Goal: Task Accomplishment & Management: Use online tool/utility

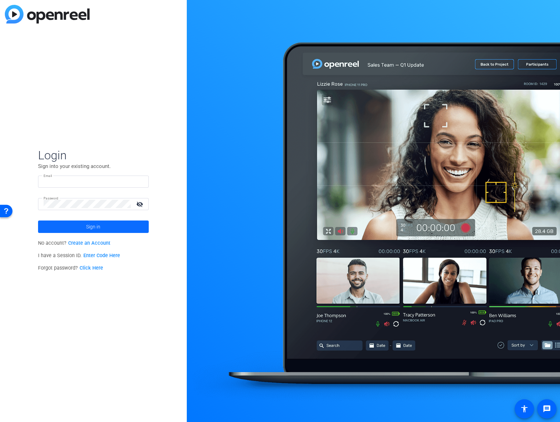
type input "[EMAIL_ADDRESS][DOMAIN_NAME]"
click at [93, 228] on span "Sign in" at bounding box center [93, 226] width 14 height 17
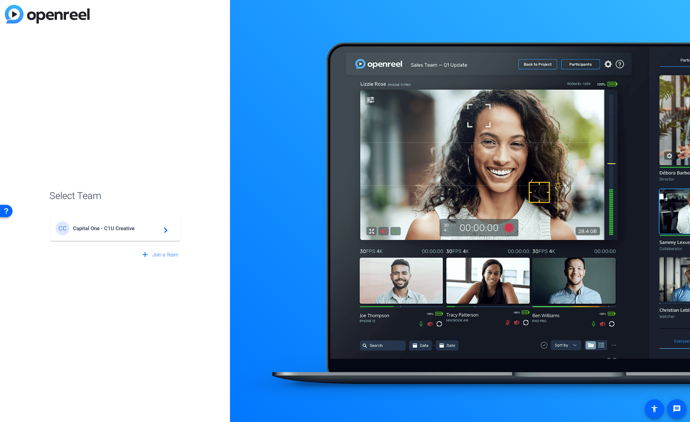
click at [124, 230] on span "Capital One - C1U Creative" at bounding box center [116, 228] width 86 height 6
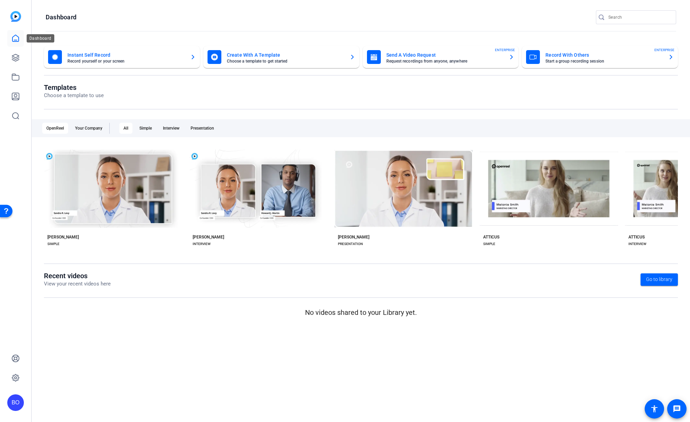
click at [10, 38] on link at bounding box center [15, 38] width 17 height 17
click at [15, 39] on icon at bounding box center [15, 38] width 8 height 8
click at [168, 58] on mat-card-title "Instant Self Record" at bounding box center [125, 55] width 117 height 8
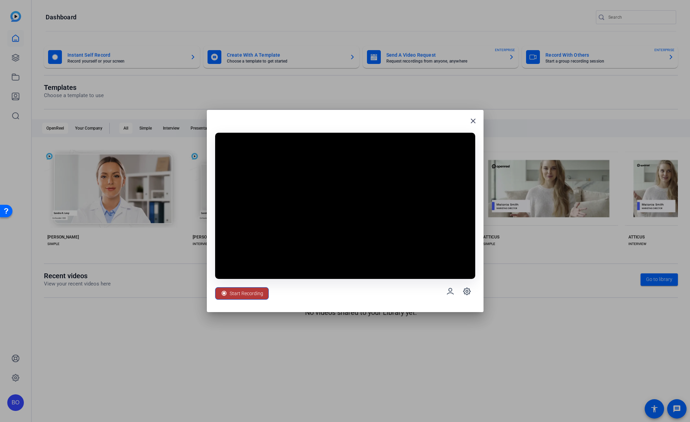
click at [243, 295] on span "Start Recording" at bounding box center [247, 293] width 34 height 13
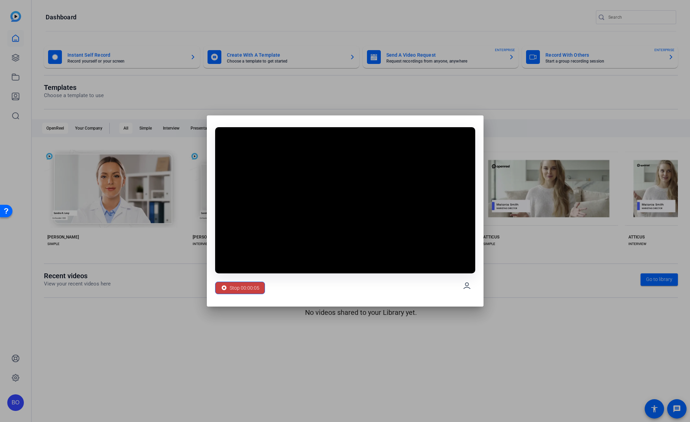
click at [248, 287] on span "Stop 00:00:05" at bounding box center [245, 287] width 30 height 13
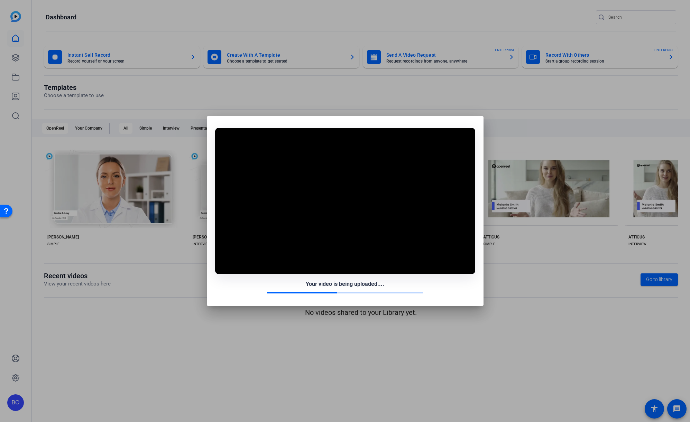
click at [208, 330] on div at bounding box center [345, 211] width 690 height 422
click at [222, 292] on div at bounding box center [345, 293] width 260 height 2
drag, startPoint x: 477, startPoint y: 115, endPoint x: 471, endPoint y: 117, distance: 6.5
click at [477, 115] on div at bounding box center [345, 211] width 690 height 422
drag, startPoint x: 216, startPoint y: 118, endPoint x: 216, endPoint y: 123, distance: 4.9
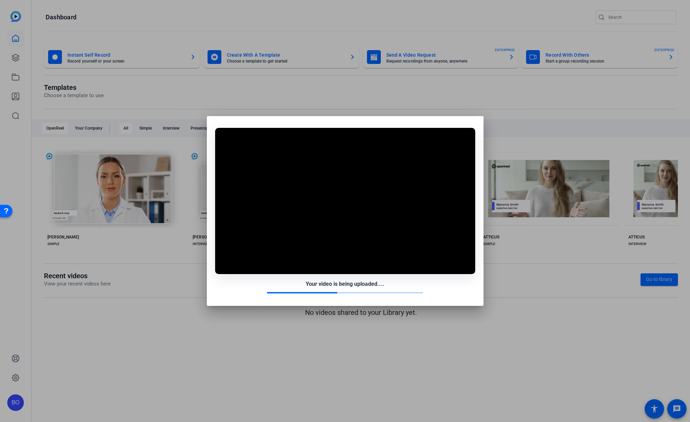
click at [216, 118] on div "Your video is being uploaded...." at bounding box center [345, 211] width 277 height 190
drag, startPoint x: 220, startPoint y: 135, endPoint x: 221, endPoint y: 140, distance: 5.0
click at [221, 140] on div "Your video is being uploaded...." at bounding box center [345, 211] width 277 height 190
drag, startPoint x: 337, startPoint y: 247, endPoint x: 345, endPoint y: 238, distance: 12.2
click at [337, 247] on video at bounding box center [345, 201] width 260 height 146
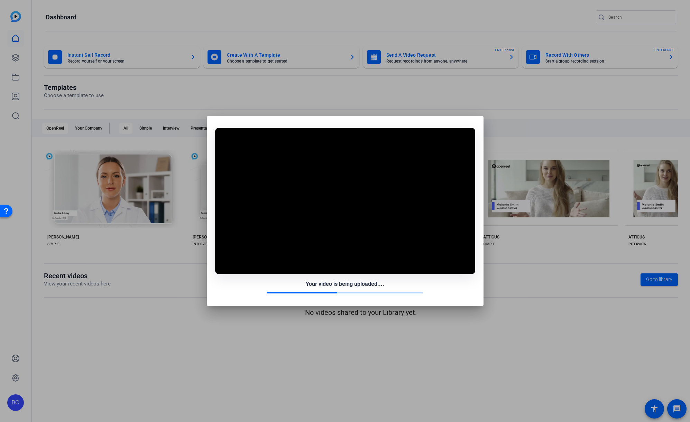
drag, startPoint x: 302, startPoint y: 132, endPoint x: 323, endPoint y: 156, distance: 31.8
click at [322, 155] on video at bounding box center [345, 201] width 260 height 146
click at [375, 210] on video at bounding box center [345, 201] width 260 height 146
drag, startPoint x: 248, startPoint y: 122, endPoint x: 239, endPoint y: 118, distance: 10.1
click at [248, 122] on div "Your video is being uploaded...." at bounding box center [345, 211] width 277 height 190
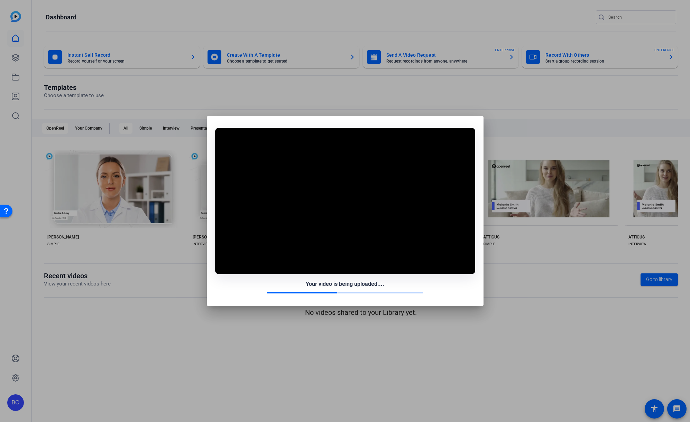
click at [172, 94] on div at bounding box center [345, 211] width 690 height 422
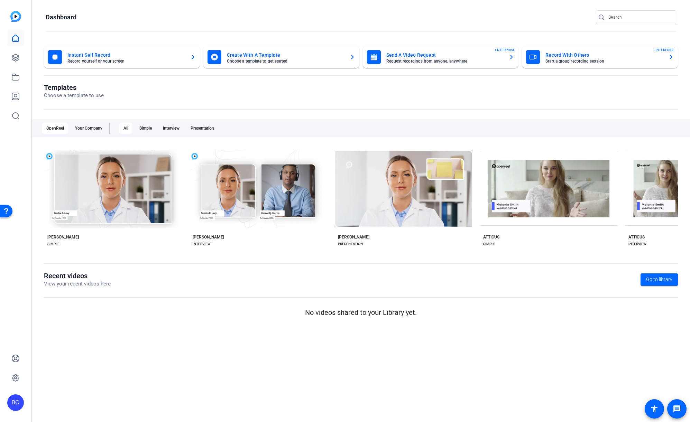
click at [559, 55] on mat-card-title "Record With Others" at bounding box center [603, 55] width 117 height 8
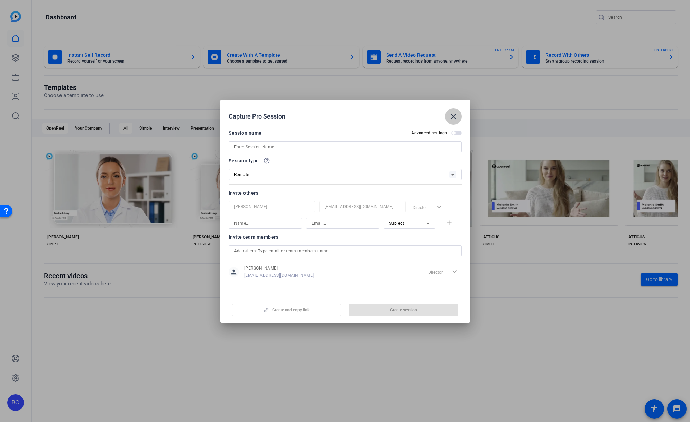
click at [456, 119] on mat-icon "close" at bounding box center [453, 116] width 8 height 8
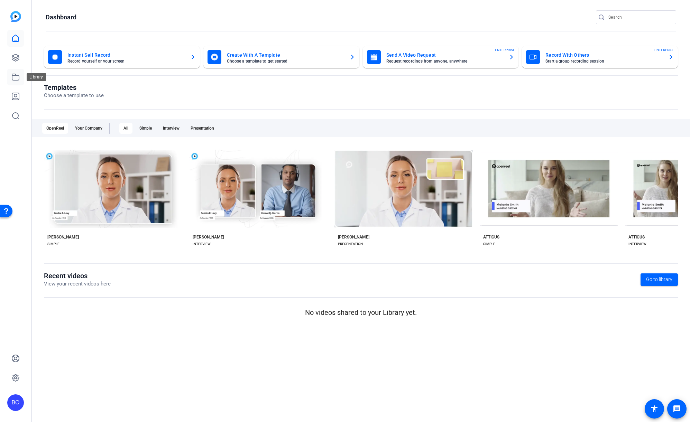
click at [15, 74] on icon at bounding box center [15, 77] width 7 height 6
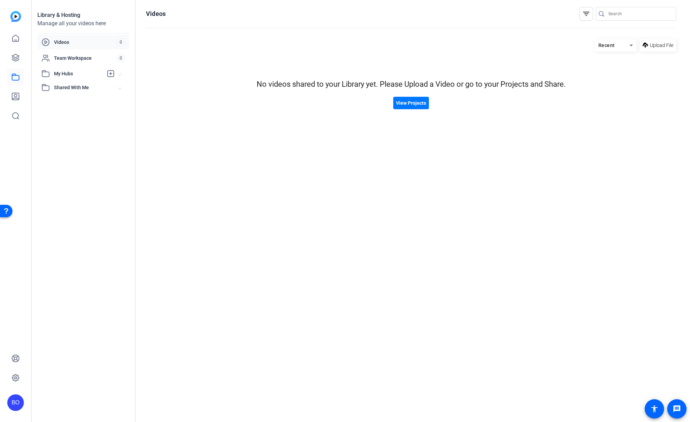
click at [73, 48] on div "Videos 0" at bounding box center [83, 42] width 92 height 15
click at [13, 40] on icon at bounding box center [15, 38] width 8 height 8
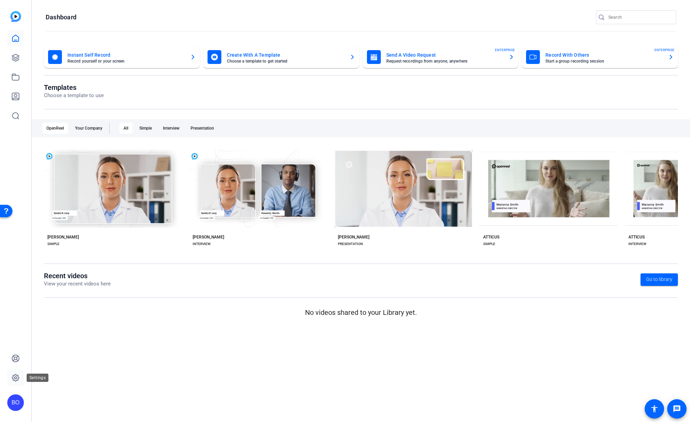
click at [17, 378] on icon at bounding box center [15, 378] width 8 height 8
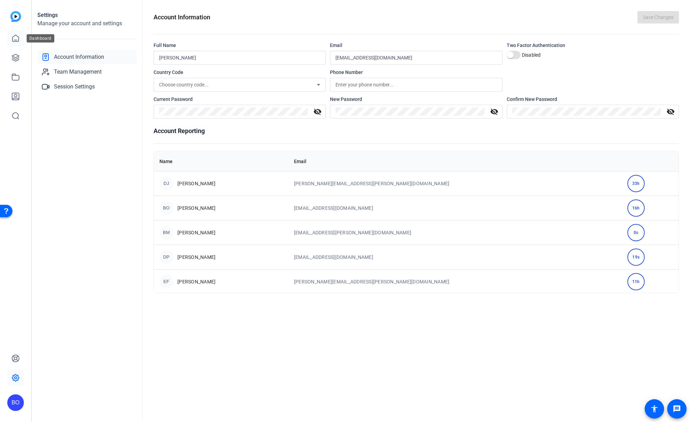
click at [23, 45] on link at bounding box center [15, 38] width 17 height 17
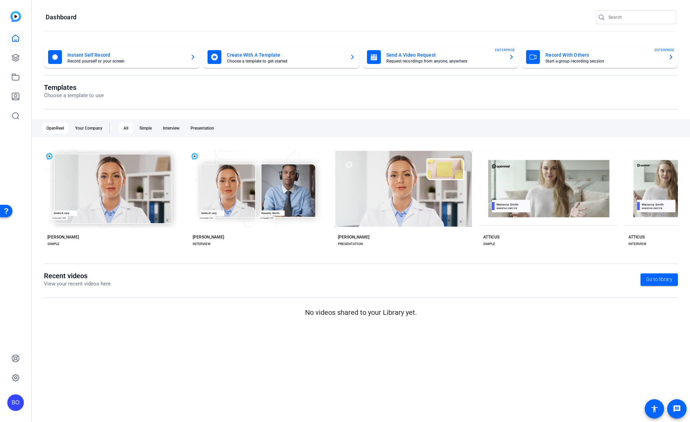
click at [559, 57] on mat-card-title "Record With Others" at bounding box center [603, 55] width 117 height 8
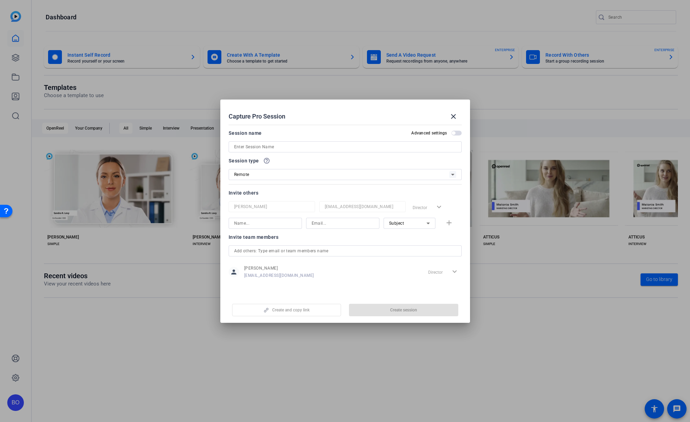
click at [363, 151] on div at bounding box center [345, 146] width 222 height 11
click at [333, 145] on input at bounding box center [345, 147] width 222 height 8
type input "Test Session"
click at [430, 173] on div "Remote" at bounding box center [341, 174] width 215 height 9
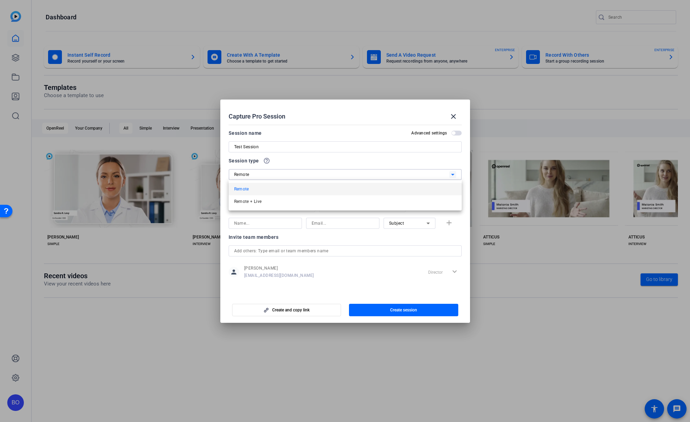
click at [404, 161] on div at bounding box center [345, 211] width 690 height 422
click at [405, 309] on span "Create session" at bounding box center [403, 310] width 27 height 6
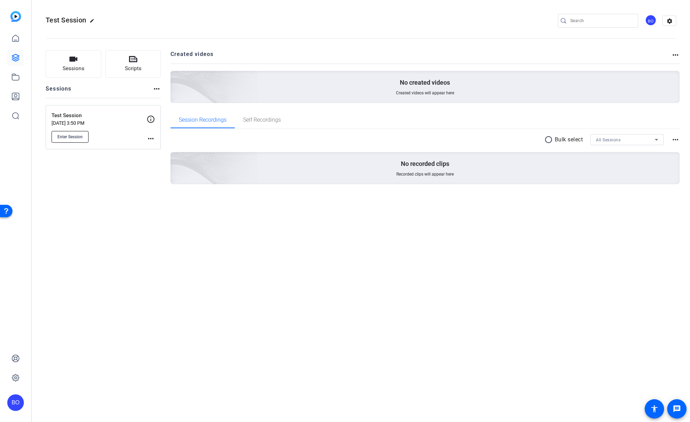
click at [75, 140] on button "Enter Session" at bounding box center [70, 137] width 37 height 12
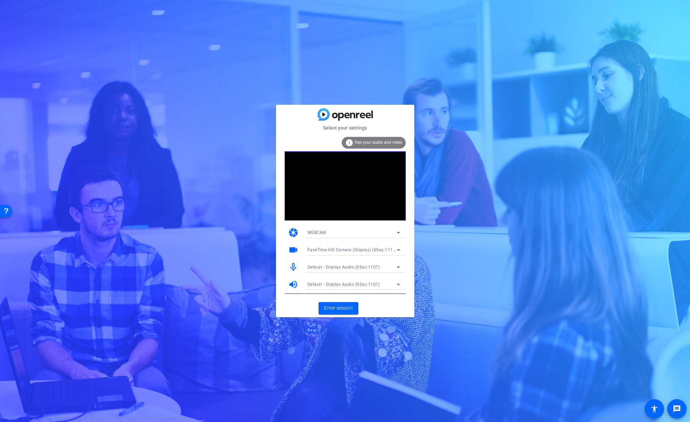
click at [395, 232] on icon at bounding box center [398, 233] width 8 height 8
click at [0, 0] on div at bounding box center [0, 0] width 0 height 0
click at [337, 310] on span "Enter session" at bounding box center [338, 308] width 29 height 7
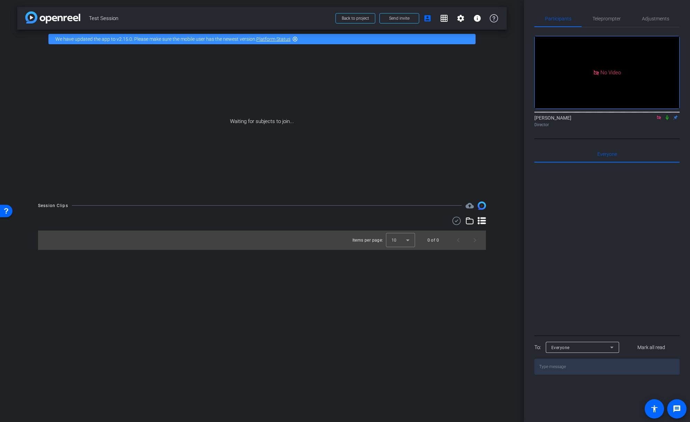
click at [659, 115] on icon at bounding box center [659, 117] width 4 height 4
click at [604, 343] on div "Everyone" at bounding box center [580, 347] width 59 height 9
click at [603, 327] on div at bounding box center [345, 211] width 690 height 422
click at [606, 21] on span "Teleprompter" at bounding box center [606, 18] width 28 height 5
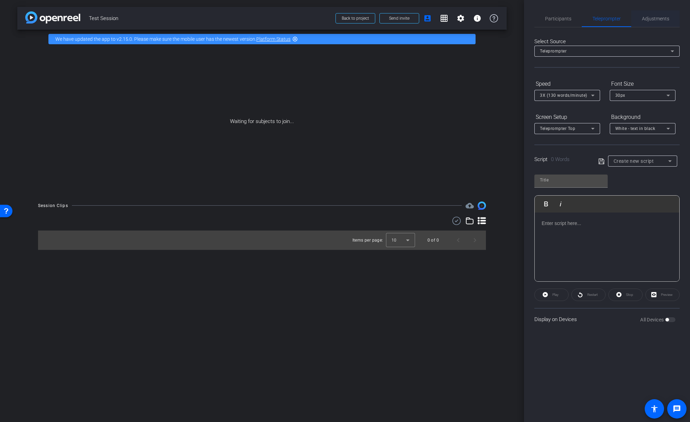
drag, startPoint x: 663, startPoint y: 18, endPoint x: 655, endPoint y: 18, distance: 7.6
click at [662, 18] on span "Adjustments" at bounding box center [655, 18] width 27 height 5
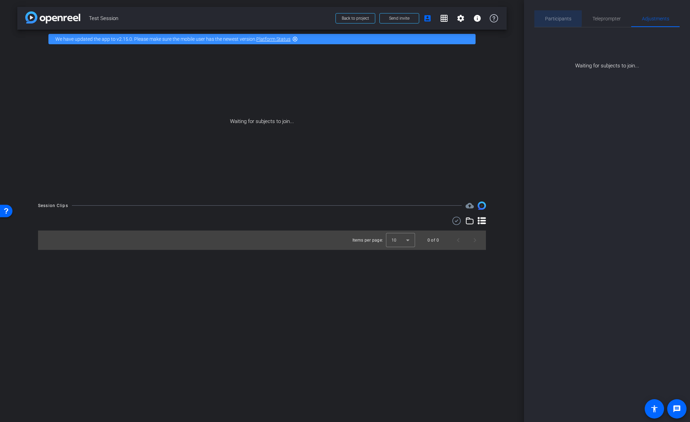
click at [553, 18] on span "Participants" at bounding box center [558, 18] width 26 height 5
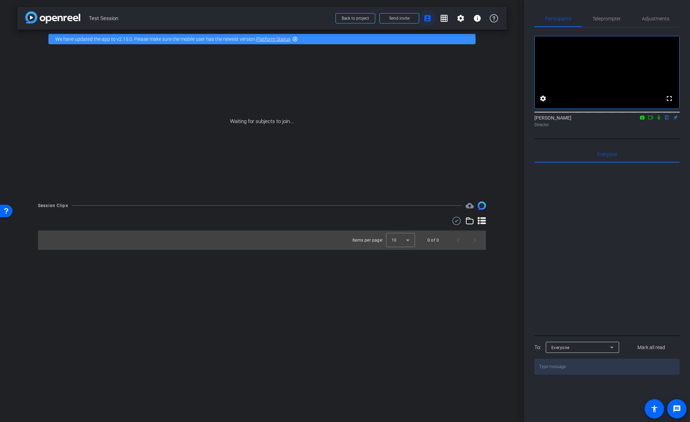
click at [425, 19] on mat-icon "account_box" at bounding box center [427, 18] width 8 height 8
click at [395, 17] on span "Send invite" at bounding box center [399, 19] width 20 height 6
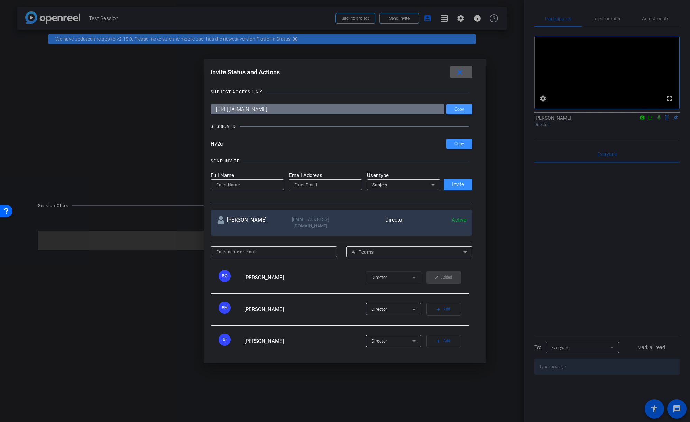
click at [112, 42] on span "Copy" at bounding box center [110, 40] width 4 height 4
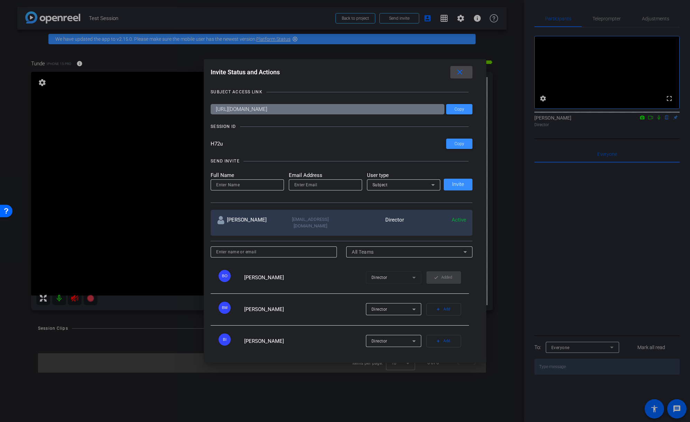
click at [464, 76] on mat-icon "close" at bounding box center [459, 72] width 9 height 9
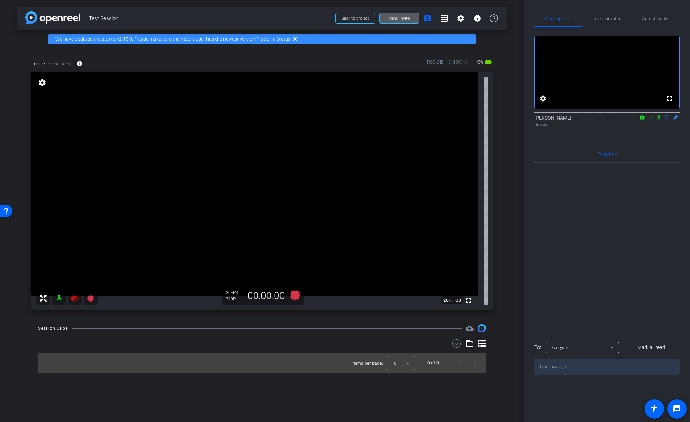
click at [659, 115] on icon at bounding box center [659, 117] width 6 height 5
click at [658, 115] on icon at bounding box center [659, 117] width 6 height 5
click at [296, 295] on icon at bounding box center [294, 295] width 10 height 10
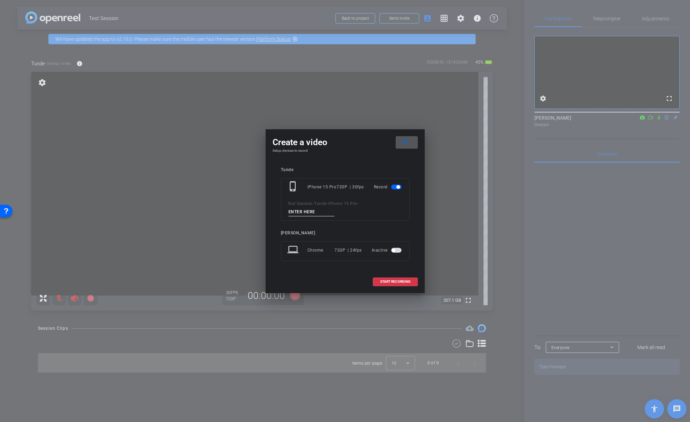
click at [306, 213] on input at bounding box center [311, 212] width 46 height 9
click at [400, 250] on span "button" at bounding box center [396, 250] width 10 height 5
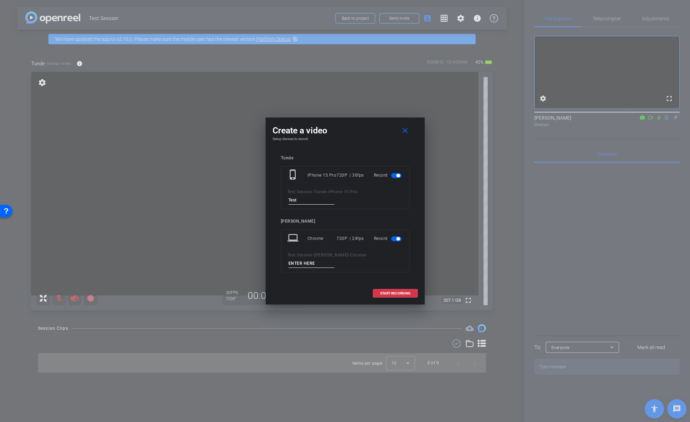
click at [311, 265] on input at bounding box center [311, 263] width 46 height 9
click at [305, 201] on input "Test" at bounding box center [311, 200] width 46 height 9
type input "Test - Phone"
click at [304, 261] on input at bounding box center [311, 263] width 46 height 9
type input "Test Browser"
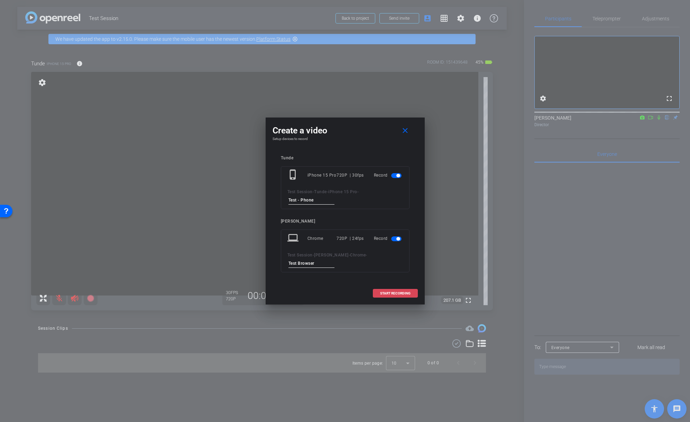
click at [389, 293] on span "START RECORDING" at bounding box center [395, 293] width 30 height 3
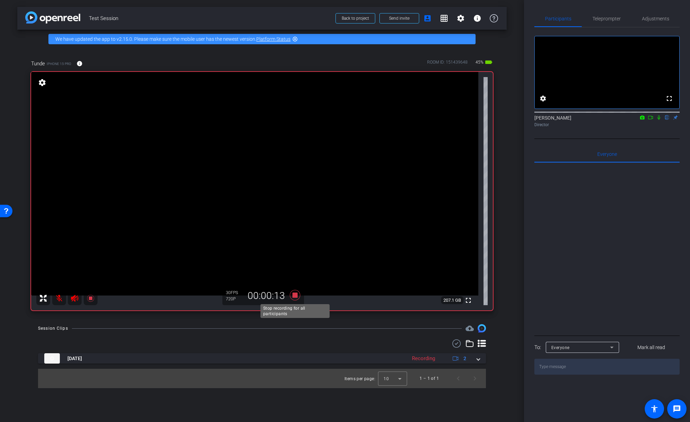
click at [295, 295] on icon at bounding box center [294, 295] width 10 height 10
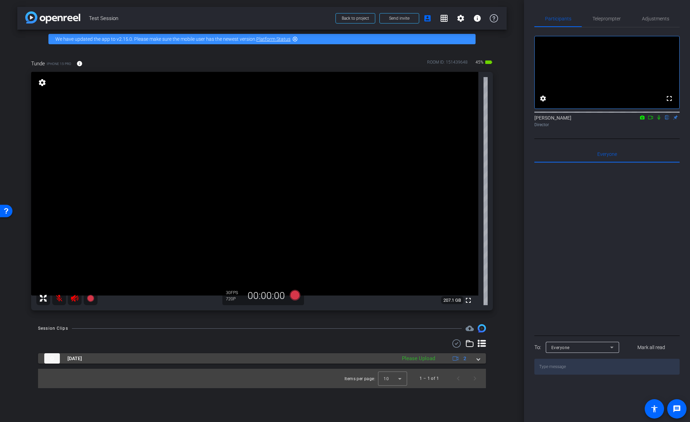
click at [480, 359] on span at bounding box center [478, 358] width 3 height 7
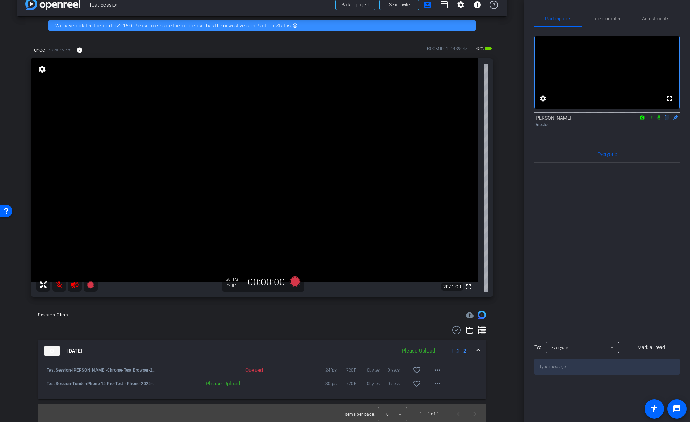
scroll to position [15, 0]
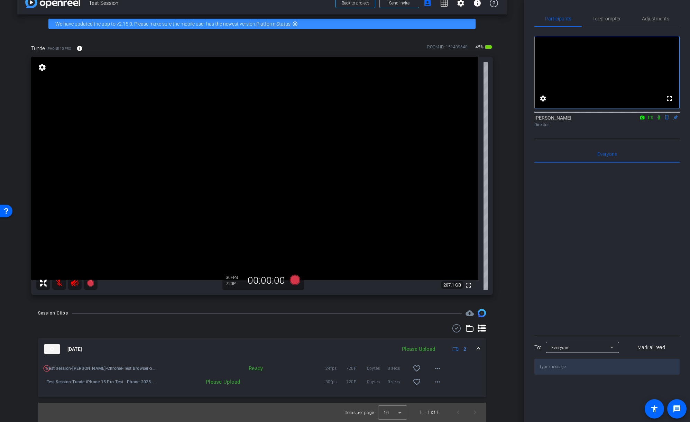
click at [225, 383] on div "Please Upload" at bounding box center [200, 382] width 86 height 7
click at [436, 381] on mat-icon "more_horiz" at bounding box center [437, 382] width 8 height 8
click at [440, 395] on span "Upload" at bounding box center [449, 396] width 28 height 8
click at [438, 364] on mat-icon "more_horiz" at bounding box center [437, 368] width 8 height 8
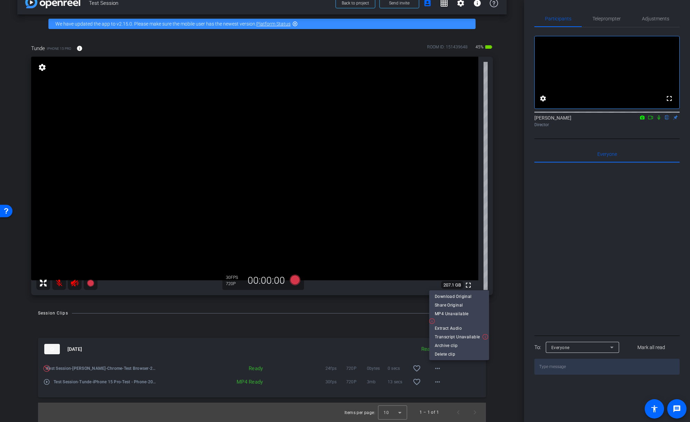
click at [440, 369] on div at bounding box center [345, 211] width 690 height 422
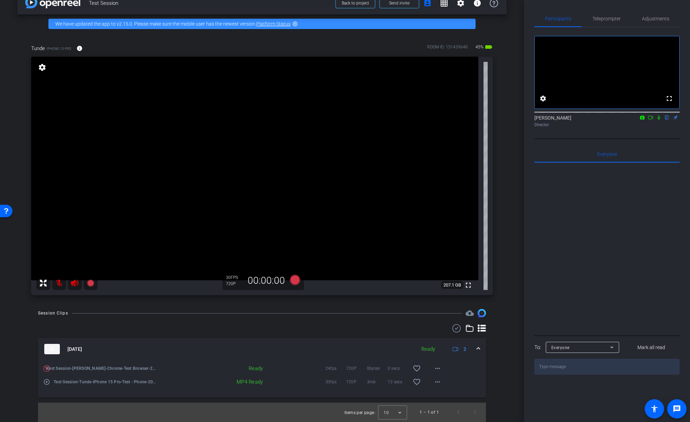
scroll to position [0, 0]
